Goal: Task Accomplishment & Management: Use online tool/utility

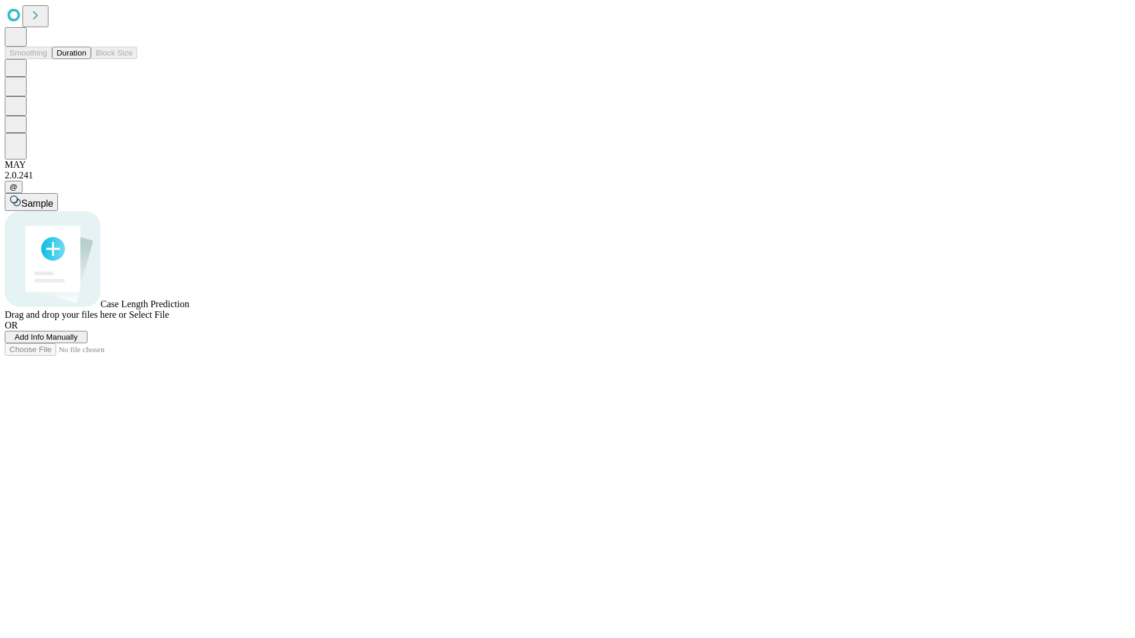
click at [86, 59] on button "Duration" at bounding box center [71, 53] width 39 height 12
click at [78, 342] on span "Add Info Manually" at bounding box center [46, 337] width 63 height 9
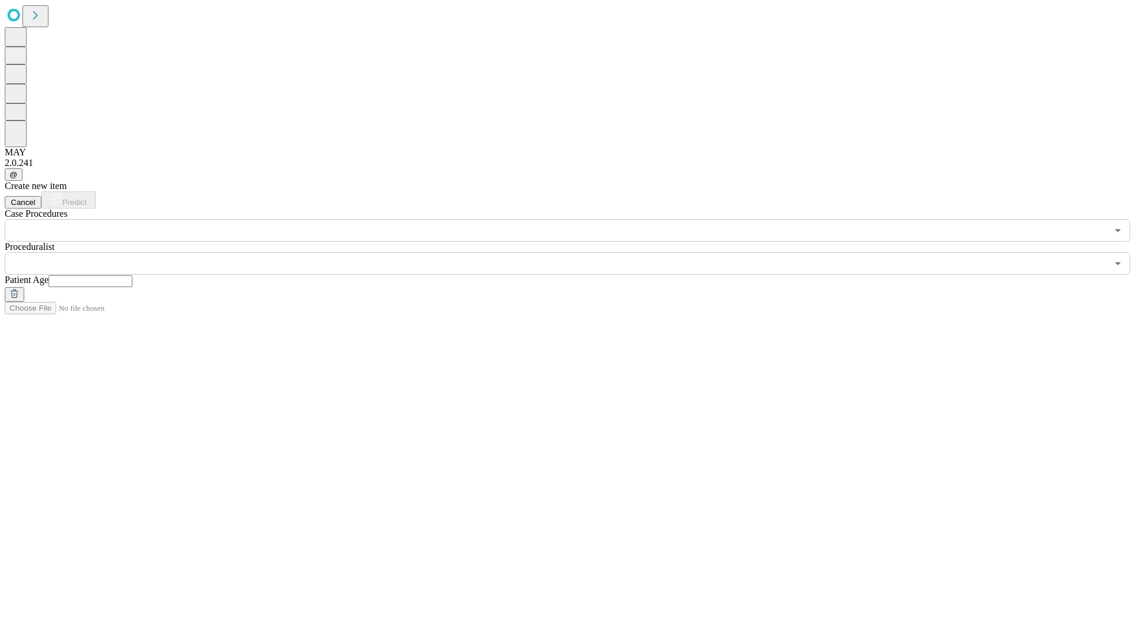
click at [132, 275] on input "text" at bounding box center [90, 281] width 84 height 12
type input "**"
click at [576, 252] on input "text" at bounding box center [556, 263] width 1102 height 22
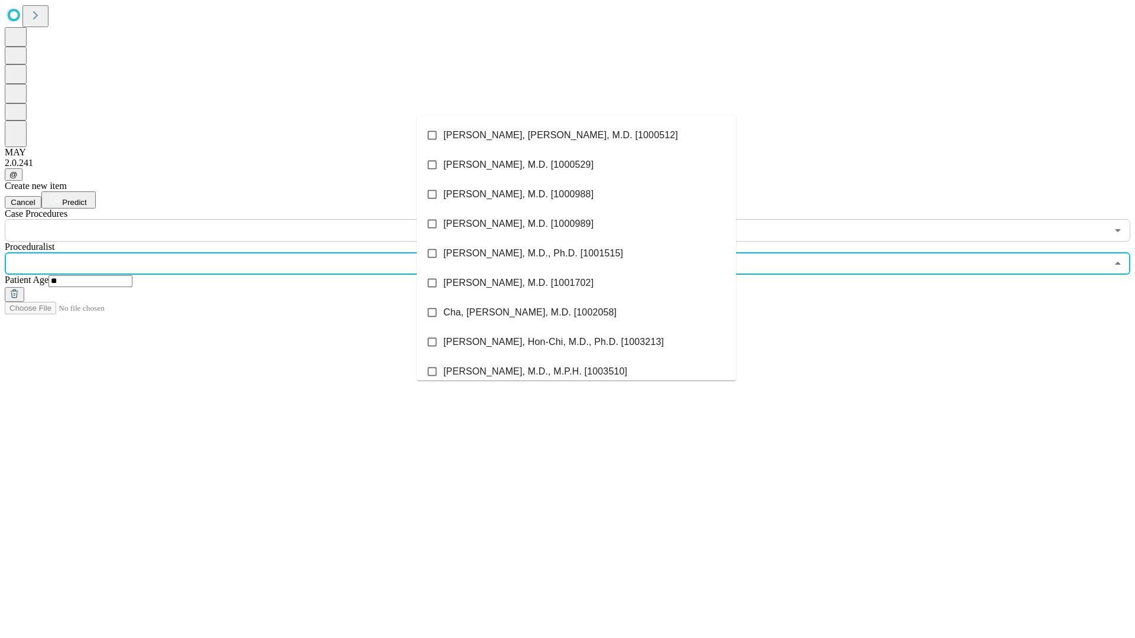
click at [576, 135] on li "[PERSON_NAME], [PERSON_NAME], M.D. [1000512]" at bounding box center [576, 136] width 319 height 30
